Goal: Information Seeking & Learning: Learn about a topic

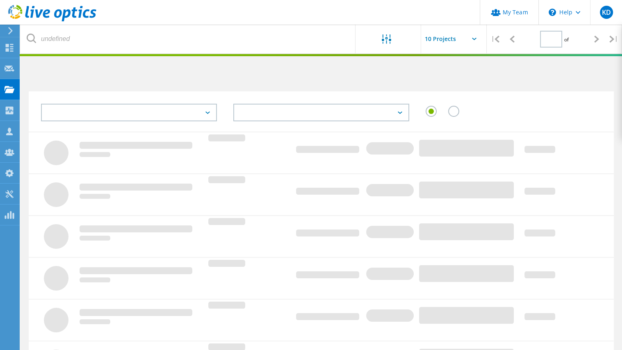
type input "1"
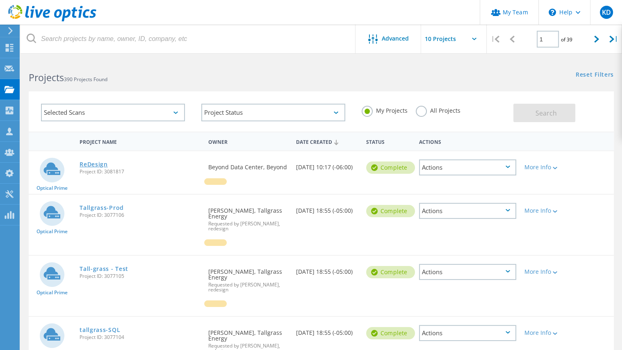
click at [99, 163] on link "ReDesign" at bounding box center [94, 165] width 28 height 6
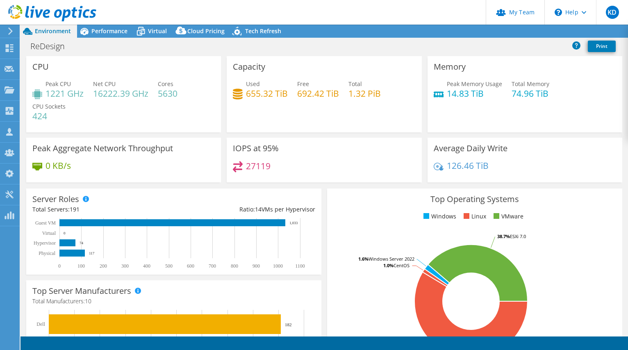
select select "USD"
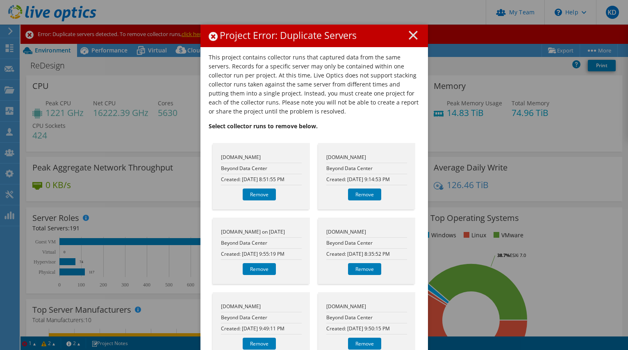
click at [410, 34] on line at bounding box center [413, 35] width 8 height 8
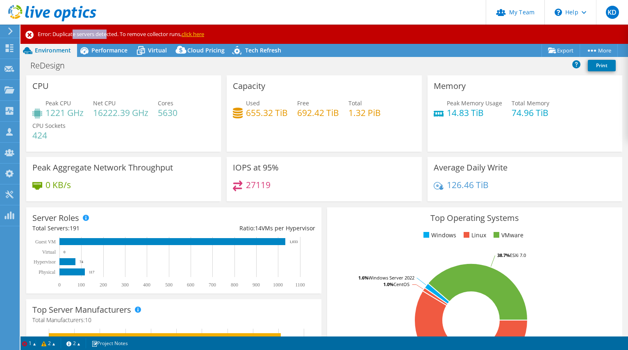
drag, startPoint x: 75, startPoint y: 34, endPoint x: 115, endPoint y: 32, distance: 39.8
click at [112, 32] on div "Error: Duplicate servers detected. To remove collector runs, click here" at bounding box center [325, 34] width 608 height 19
drag, startPoint x: 130, startPoint y: 31, endPoint x: 163, endPoint y: 32, distance: 32.8
click at [162, 32] on div "Error: Duplicate servers detected. To remove collector runs, click here" at bounding box center [325, 34] width 608 height 19
click at [98, 46] on span "Performance" at bounding box center [109, 50] width 36 height 8
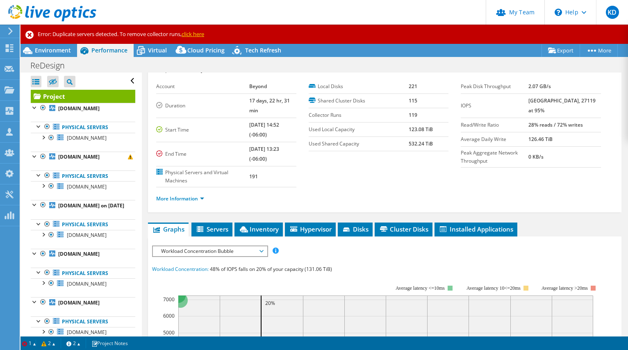
scroll to position [55, 0]
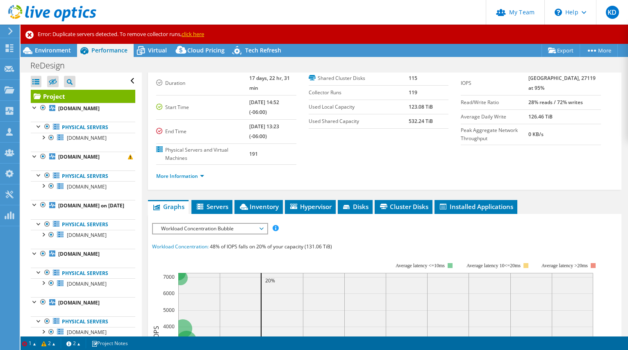
click at [214, 224] on span "Workload Concentration Bubble" at bounding box center [209, 229] width 105 height 10
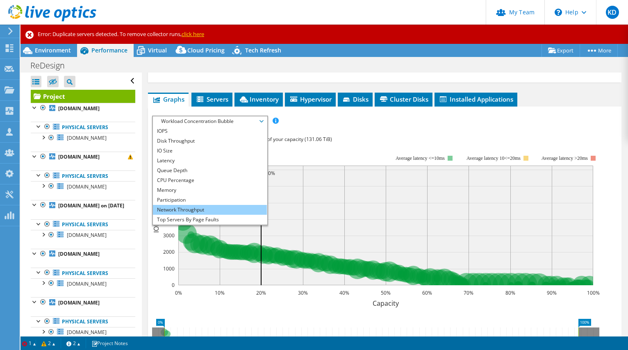
scroll to position [164, 0]
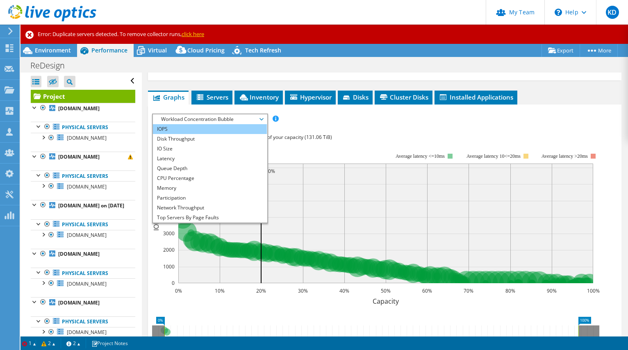
click at [179, 124] on li "IOPS" at bounding box center [210, 129] width 114 height 10
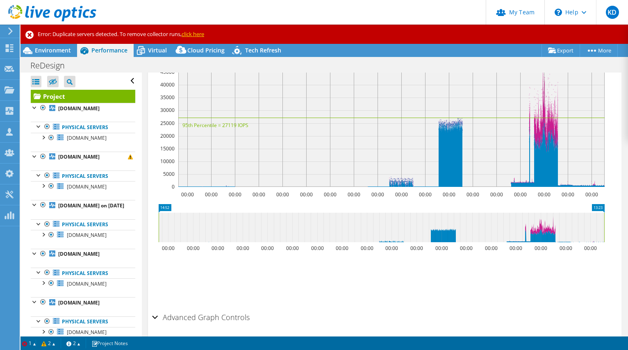
scroll to position [0, 0]
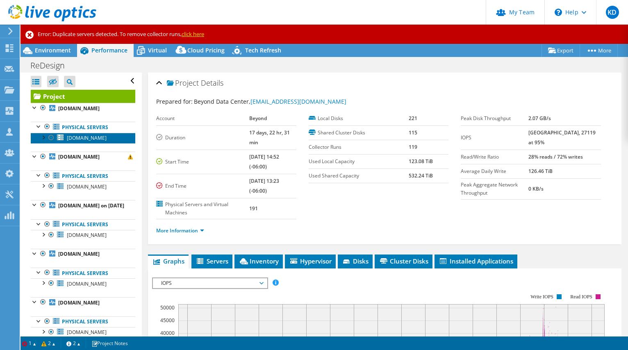
click at [100, 136] on span "[DOMAIN_NAME]" at bounding box center [87, 137] width 40 height 7
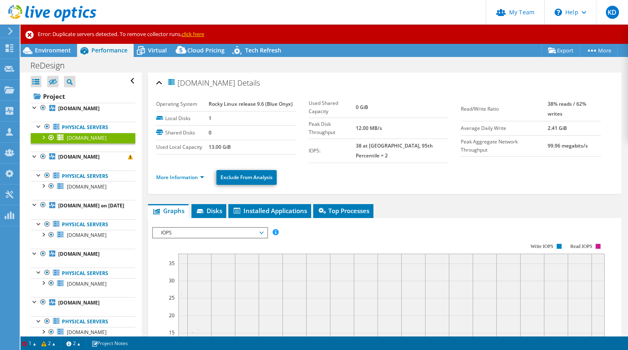
click at [178, 168] on ul "More Information Exclude From Analysis" at bounding box center [384, 176] width 457 height 17
click at [178, 174] on link "More Information" at bounding box center [180, 177] width 48 height 7
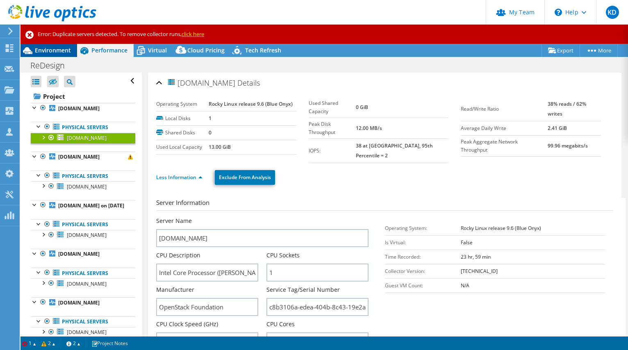
click at [53, 56] on div "Environment" at bounding box center [49, 50] width 57 height 13
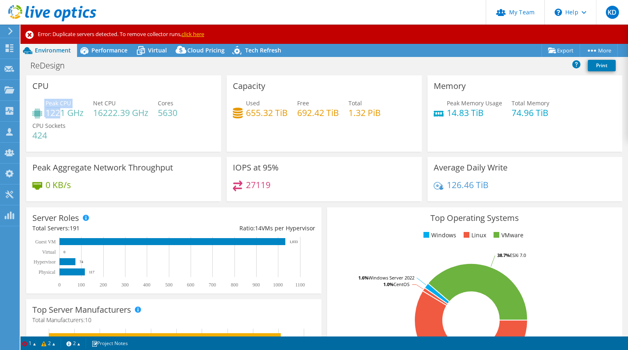
drag, startPoint x: 42, startPoint y: 112, endPoint x: 62, endPoint y: 111, distance: 20.5
click at [62, 111] on div "Peak CPU 1221 GHz" at bounding box center [57, 108] width 51 height 18
click at [112, 124] on div "Peak CPU 1221 GHz Net CPU 16222.39 GHz Cores 5630 CPU Sockets 424" at bounding box center [123, 123] width 182 height 49
drag, startPoint x: 245, startPoint y: 183, endPoint x: 260, endPoint y: 182, distance: 14.8
click at [255, 183] on h4 "27119" at bounding box center [258, 184] width 25 height 9
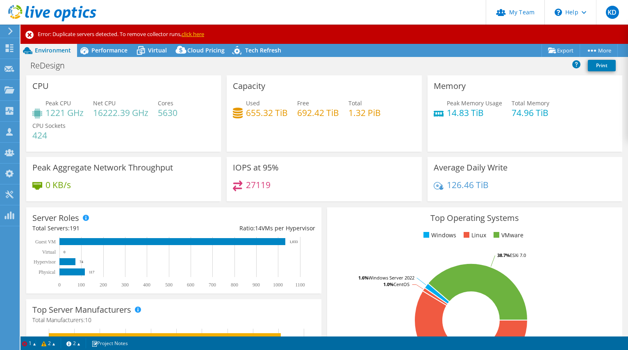
click at [294, 182] on div "27119" at bounding box center [324, 189] width 182 height 18
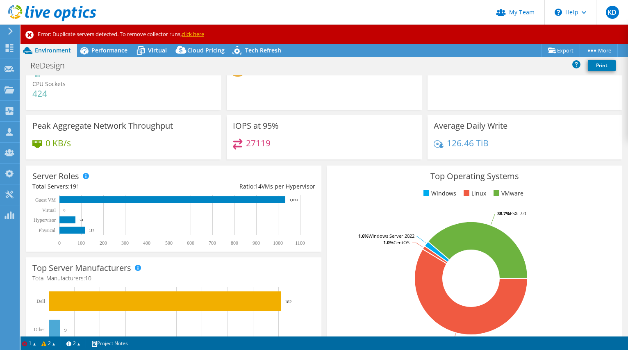
scroll to position [109, 0]
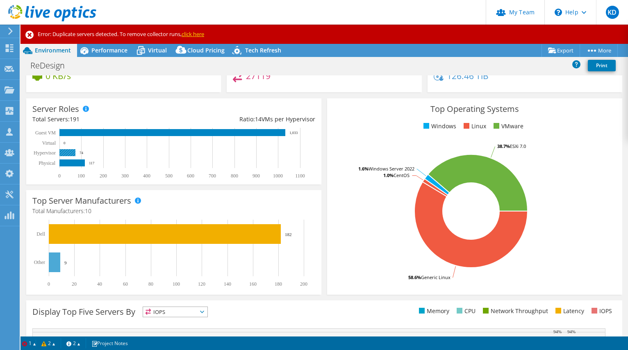
drag, startPoint x: 79, startPoint y: 152, endPoint x: 86, endPoint y: 153, distance: 7.4
click at [85, 153] on rect at bounding box center [170, 153] width 276 height 51
drag, startPoint x: 93, startPoint y: 162, endPoint x: 115, endPoint y: 165, distance: 22.4
click at [102, 163] on icon "0 100 200 300 400 500 600 700 800 900 1000 1100 Physical Hypervisor Virtual Gue…" at bounding box center [170, 153] width 276 height 51
drag, startPoint x: 111, startPoint y: 166, endPoint x: 70, endPoint y: 150, distance: 43.7
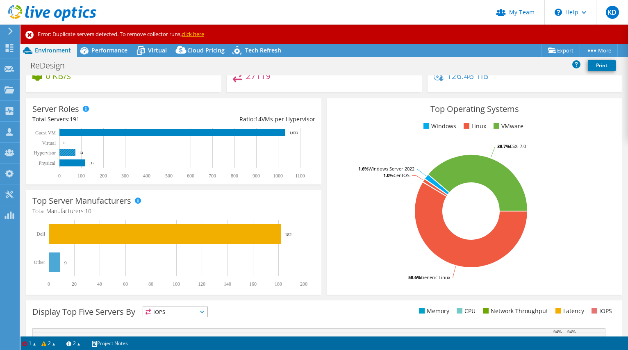
click at [70, 150] on icon "0 100 200 300 400 500 600 700 800 900 1000 1100 Physical Hypervisor Virtual Gue…" at bounding box center [170, 153] width 276 height 51
drag, startPoint x: 94, startPoint y: 163, endPoint x: 102, endPoint y: 164, distance: 8.4
click at [102, 164] on icon "0 100 200 300 400 500 600 700 800 900 1000 1100 Physical Hypervisor Virtual Gue…" at bounding box center [170, 153] width 276 height 51
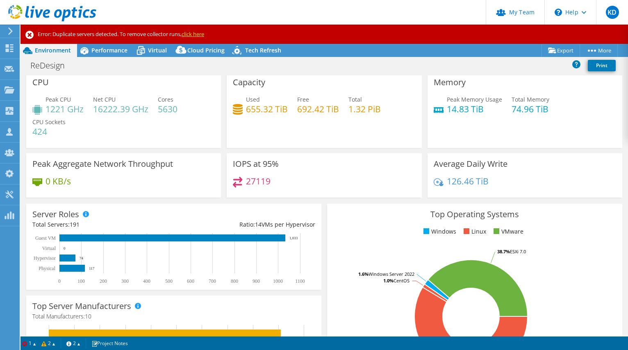
scroll to position [0, 0]
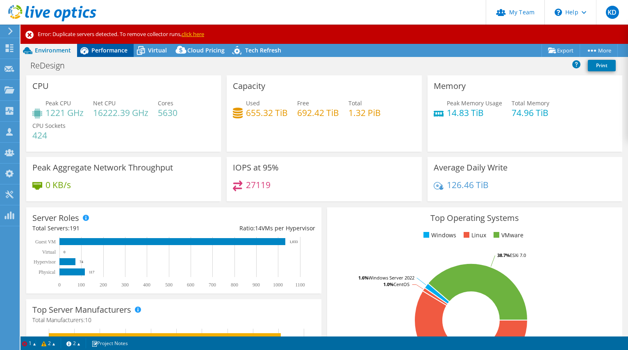
click at [112, 55] on div "Performance" at bounding box center [105, 50] width 57 height 13
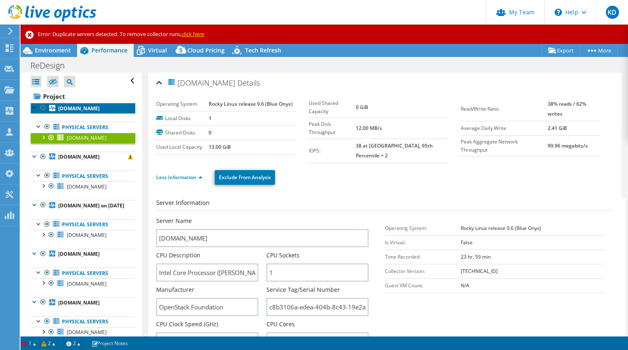
click at [83, 109] on b "[DOMAIN_NAME]" at bounding box center [78, 108] width 41 height 7
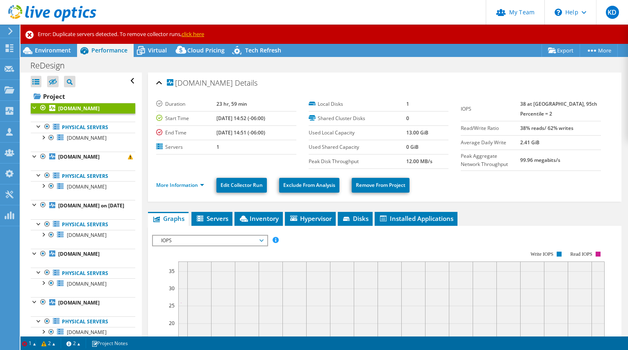
drag, startPoint x: 217, startPoint y: 119, endPoint x: 265, endPoint y: 119, distance: 48.0
click at [265, 118] on b "[DATE] 14:52 (-06:00)" at bounding box center [241, 118] width 49 height 7
drag, startPoint x: 213, startPoint y: 132, endPoint x: 271, endPoint y: 131, distance: 57.8
click at [271, 131] on td "[DATE] 14:51 (-06:00)" at bounding box center [257, 133] width 80 height 14
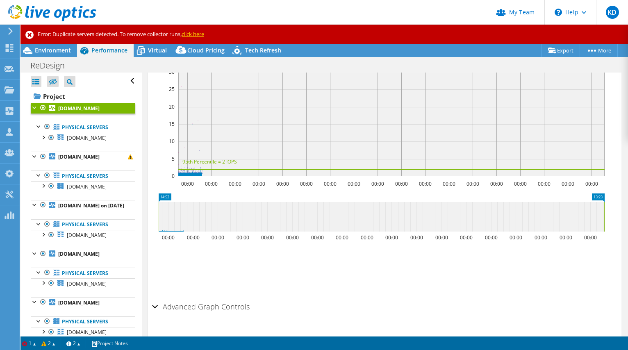
scroll to position [108, 0]
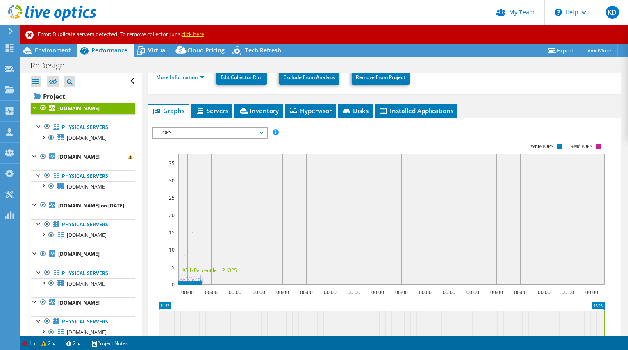
click at [239, 130] on span "IOPS" at bounding box center [209, 133] width 105 height 10
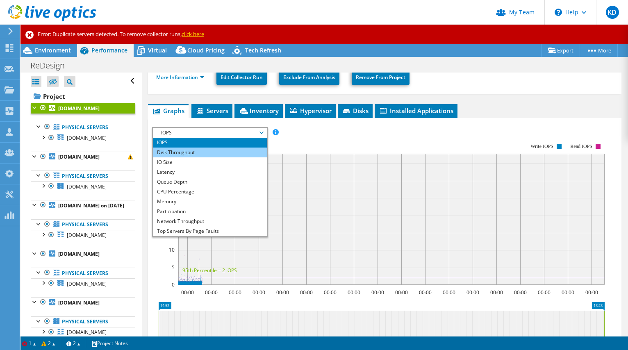
click at [233, 152] on li "Disk Throughput" at bounding box center [210, 153] width 114 height 10
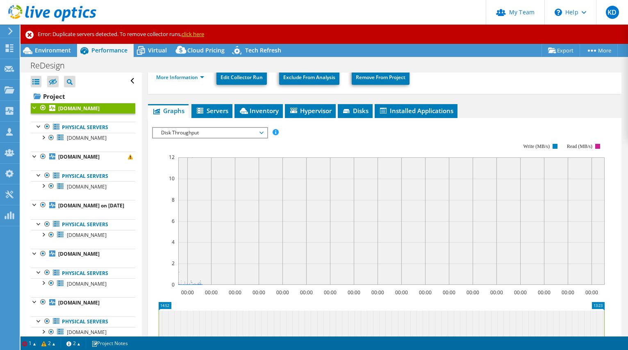
click at [232, 133] on span "Disk Throughput" at bounding box center [209, 133] width 105 height 10
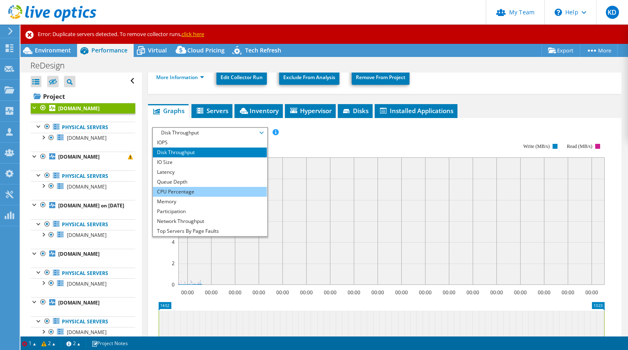
click at [230, 187] on li "CPU Percentage" at bounding box center [210, 192] width 114 height 10
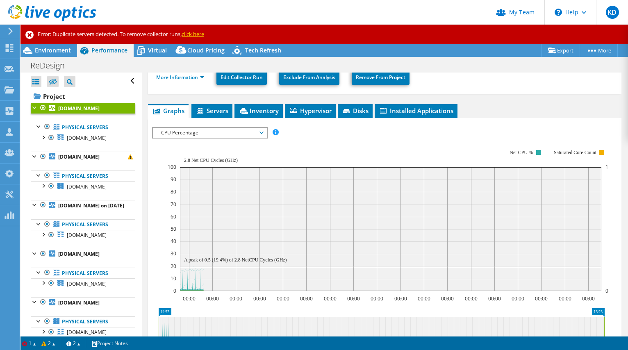
click at [221, 138] on rect at bounding box center [388, 220] width 441 height 164
click at [222, 135] on span "CPU Percentage" at bounding box center [209, 133] width 105 height 10
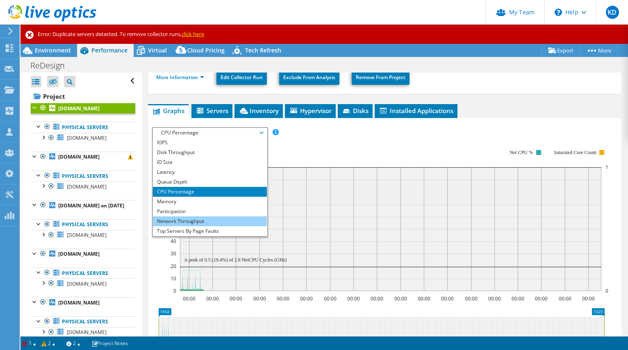
click at [207, 218] on li "Network Throughput" at bounding box center [210, 222] width 114 height 10
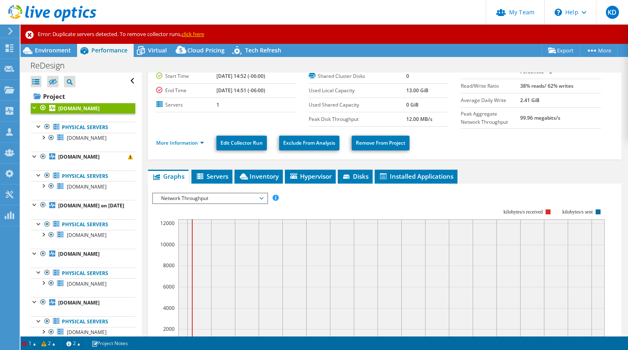
scroll to position [55, 0]
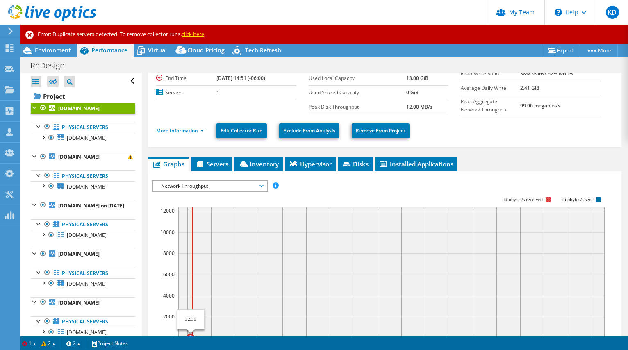
drag, startPoint x: 178, startPoint y: 260, endPoint x: 193, endPoint y: 261, distance: 14.4
click at [193, 261] on icon "00:00 00:00 00:00 00:00 00:00 00:00 00:00 00:00 00:00 00:00 00:00 00:00 00:00 0…" at bounding box center [381, 267] width 459 height 164
drag, startPoint x: 197, startPoint y: 261, endPoint x: 179, endPoint y: 260, distance: 18.1
click at [179, 260] on icon "00:00 00:00 00:00 00:00 00:00 00:00 00:00 00:00 00:00 00:00 00:00 00:00 00:00 0…" at bounding box center [381, 267] width 459 height 164
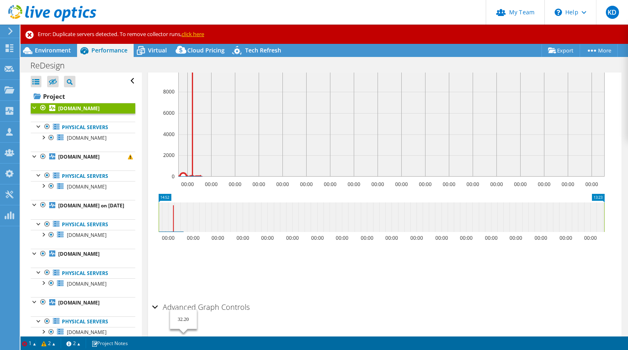
scroll to position [217, 0]
drag, startPoint x: 159, startPoint y: 225, endPoint x: 183, endPoint y: 227, distance: 23.8
click at [183, 227] on rect at bounding box center [182, 217] width 3 height 30
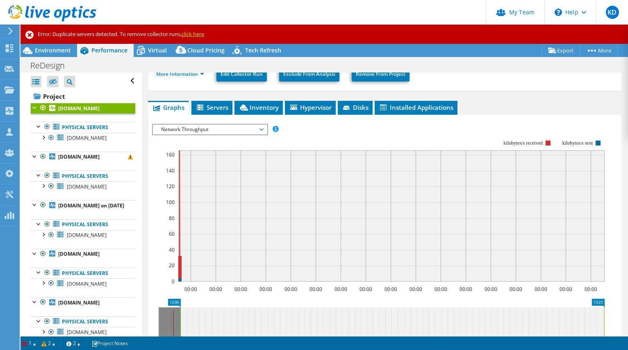
scroll to position [107, 0]
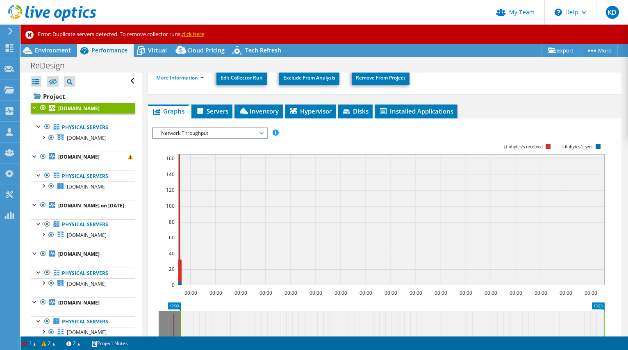
click at [230, 132] on span "Network Throughput" at bounding box center [209, 133] width 105 height 10
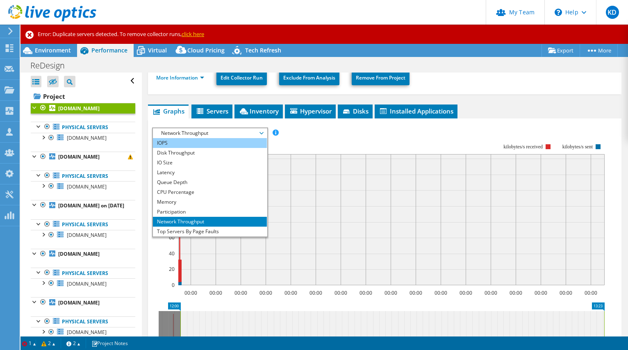
click at [218, 145] on li "IOPS" at bounding box center [210, 143] width 114 height 10
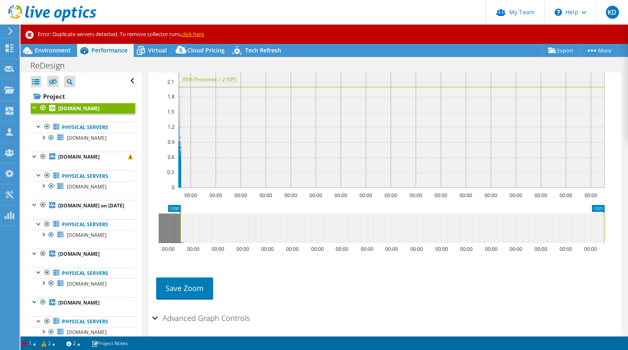
scroll to position [217, 0]
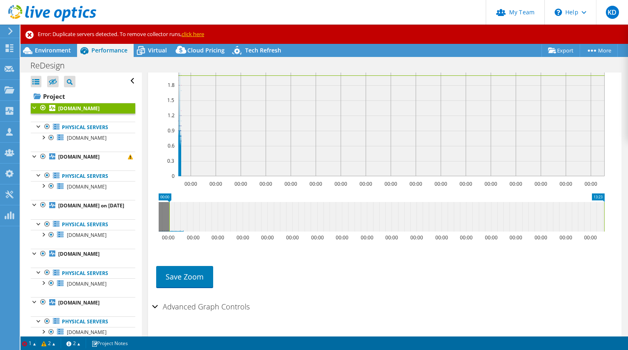
drag, startPoint x: 180, startPoint y: 217, endPoint x: 136, endPoint y: 224, distance: 44.0
click at [136, 224] on div "Open All Close All Hide Excluded Nodes Project Tree Filter" at bounding box center [325, 213] width 608 height 280
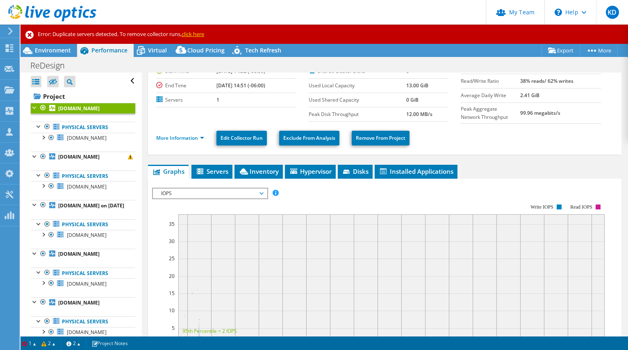
scroll to position [55, 0]
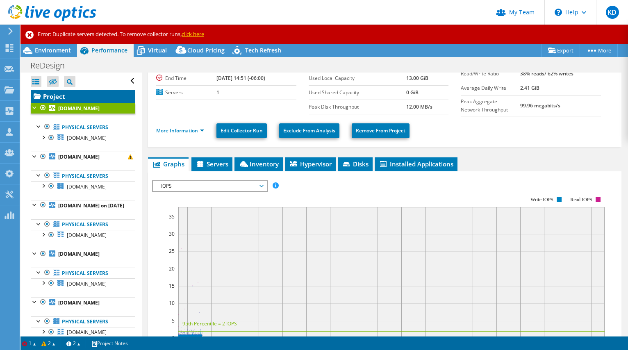
click at [56, 97] on link "Project" at bounding box center [83, 96] width 105 height 13
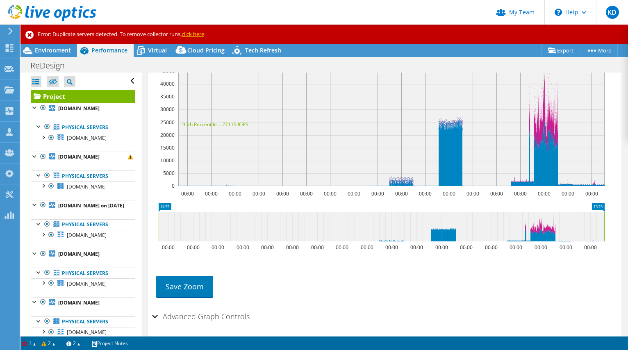
scroll to position [0, 0]
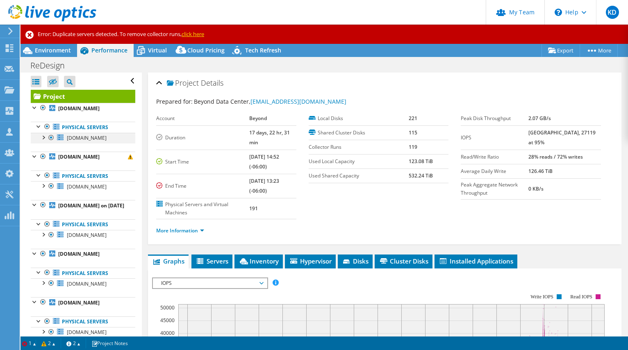
click at [40, 139] on div at bounding box center [43, 137] width 8 height 8
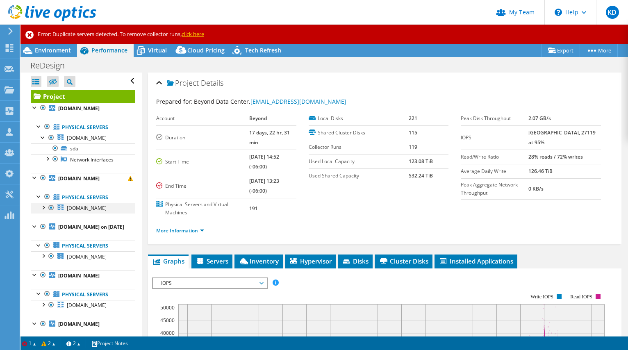
click at [46, 210] on div at bounding box center [43, 207] width 8 height 8
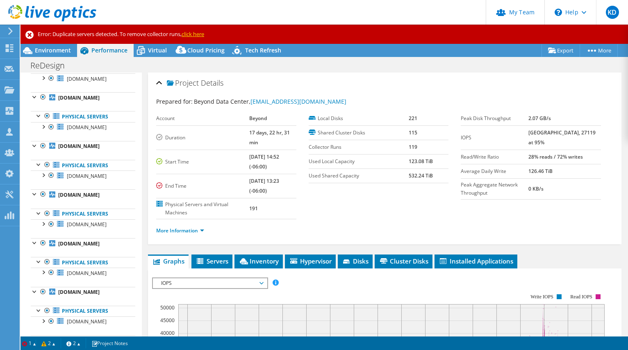
scroll to position [2569, 0]
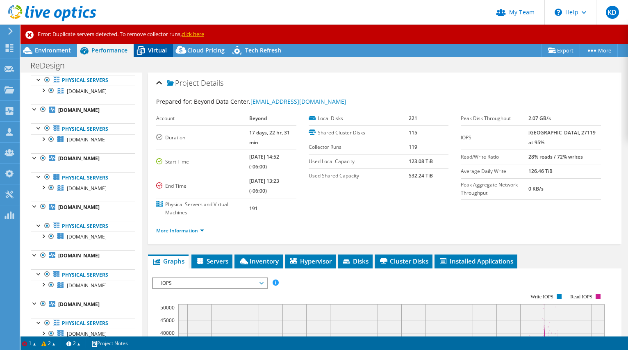
click at [153, 55] on div "Virtual" at bounding box center [153, 50] width 39 height 13
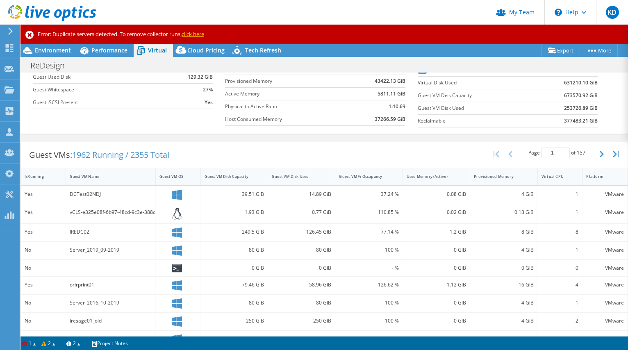
scroll to position [0, 0]
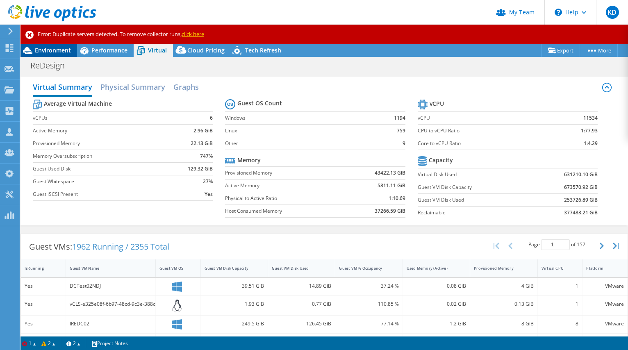
click at [43, 51] on span "Environment" at bounding box center [53, 50] width 36 height 8
